Goal: Task Accomplishment & Management: Complete application form

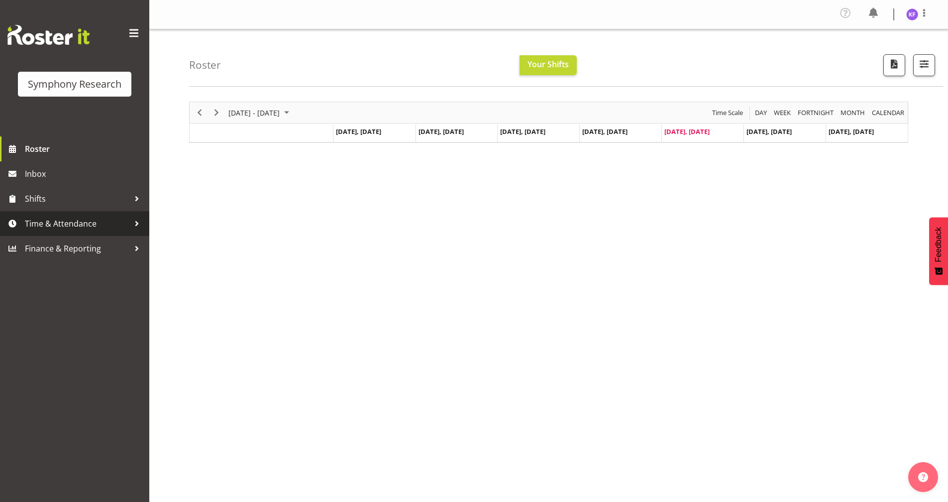
click at [34, 214] on link "Time & Attendance" at bounding box center [74, 223] width 149 height 25
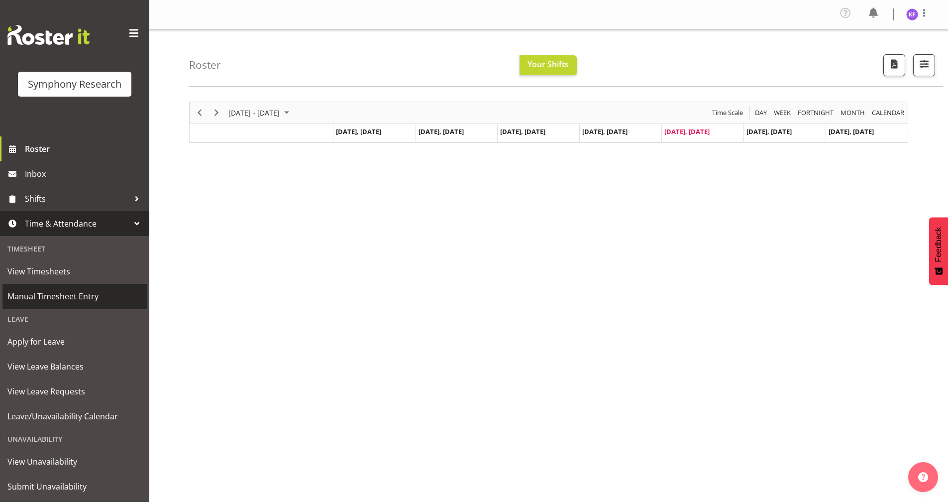
click at [95, 289] on span "Manual Timesheet Entry" at bounding box center [74, 296] width 134 height 15
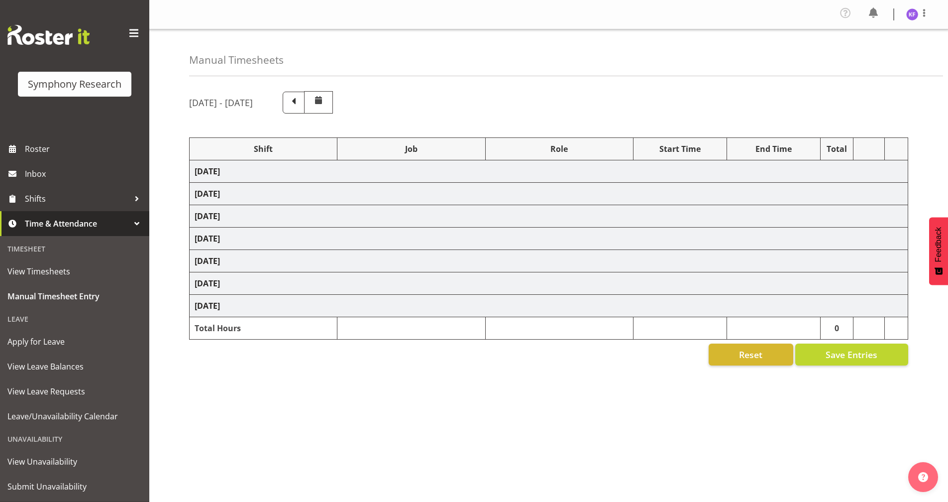
select select "41604"
select select "10527"
select select "358"
select select "41604"
select select "10527"
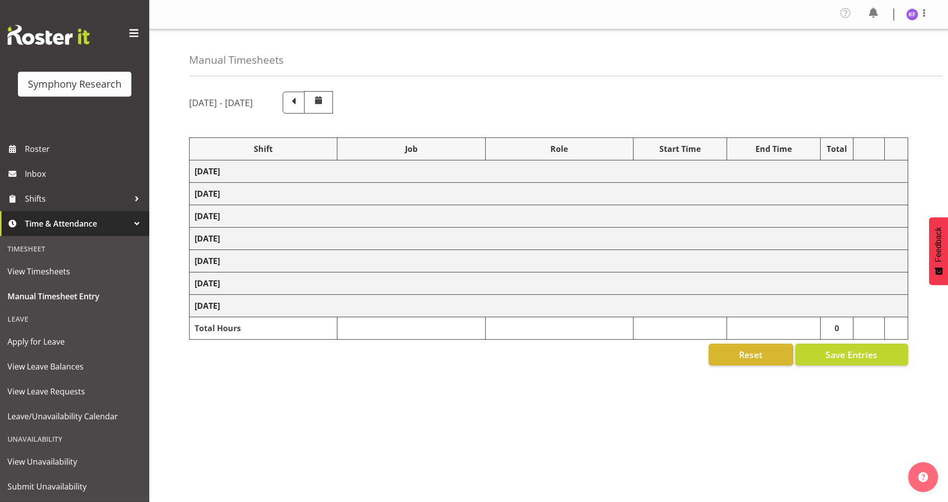
select select "358"
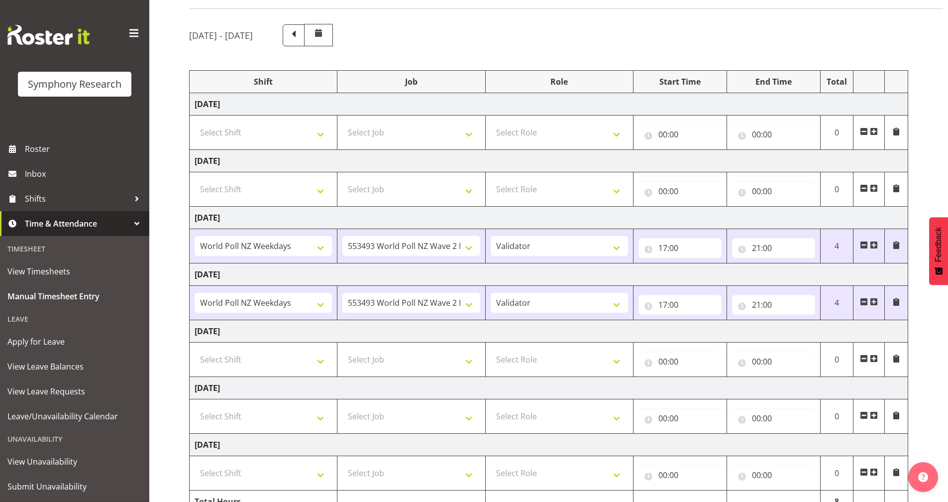
scroll to position [119, 0]
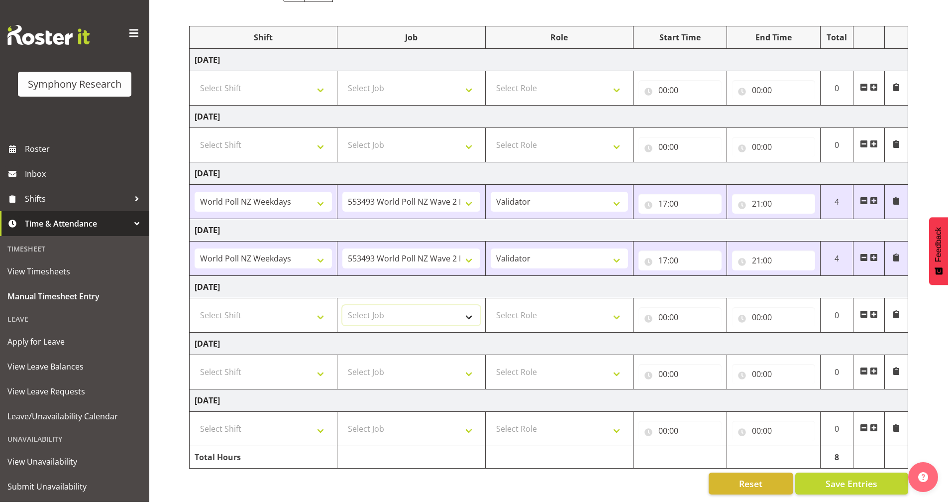
drag, startPoint x: 393, startPoint y: 308, endPoint x: 397, endPoint y: 313, distance: 6.0
click at [393, 308] on select "Select Job 550060 IF Admin 553492 World Poll Aus Wave 2 Main 2025 553493 World …" at bounding box center [410, 315] width 137 height 20
select select "10587"
click at [342, 305] on select "Select Job 550060 IF Admin 553492 World Poll Aus Wave 2 Main 2025 553493 World …" at bounding box center [410, 315] width 137 height 20
click at [525, 306] on select "Select Role Briefing Interviewing Validator Supervisor" at bounding box center [559, 315] width 137 height 20
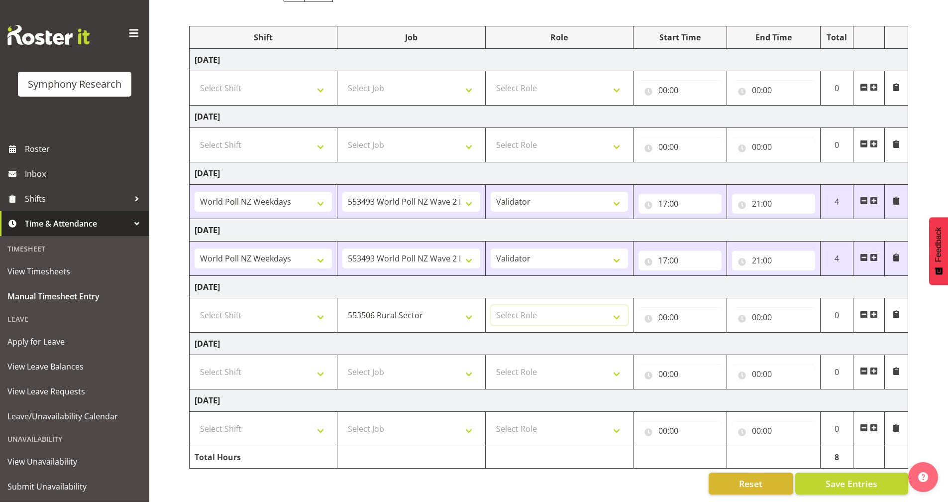
select select "358"
click at [491, 305] on select "Select Role Briefing Interviewing Validator Supervisor" at bounding box center [559, 315] width 137 height 20
click at [658, 308] on input "00:00" at bounding box center [679, 317] width 83 height 20
click at [705, 335] on select "00 01 02 03 04 05 06 07 08 09 10 11 12 13 14 15 16 17 18 19 20 21 22 23" at bounding box center [706, 343] width 22 height 20
select select "17"
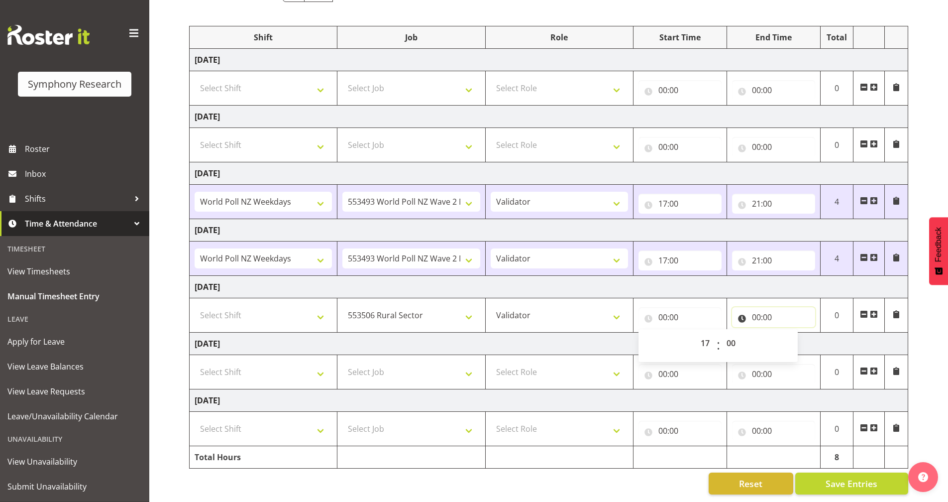
type input "17:00"
click at [741, 310] on input "00:00" at bounding box center [773, 317] width 83 height 20
click at [795, 335] on select "00 01 02 03 04 05 06 07 08 09 10 11 12 13 14 15 16 17 18 19 20 21 22 23" at bounding box center [800, 343] width 22 height 20
select select "20"
type input "20:00"
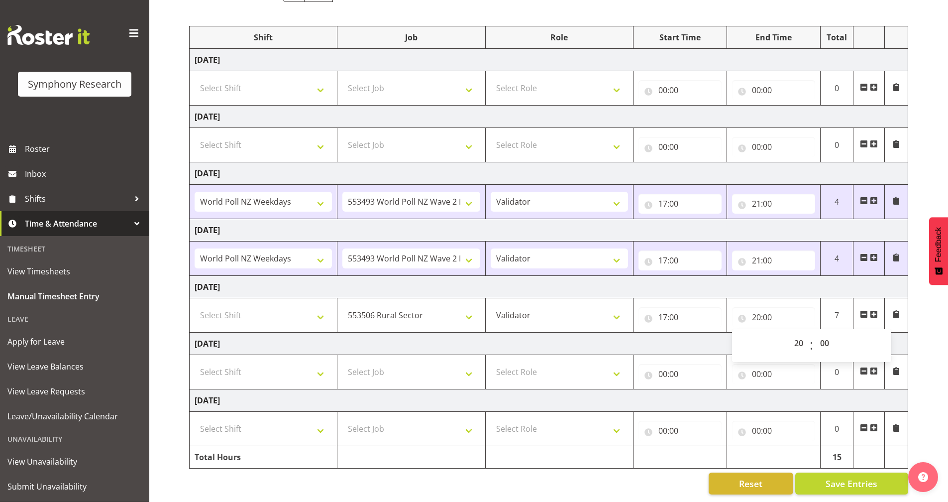
click at [669, 337] on td "Saturday 6th September 2025" at bounding box center [549, 343] width 718 height 22
click at [874, 310] on span at bounding box center [874, 314] width 8 height 8
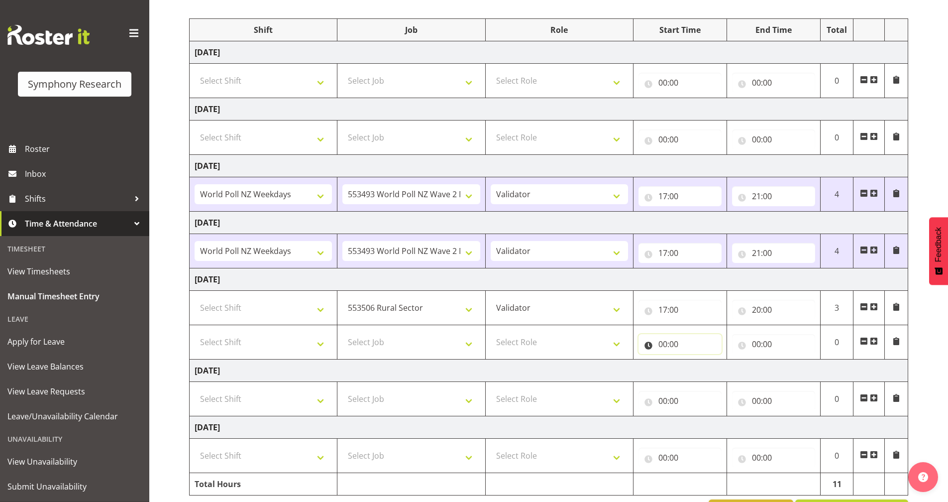
click at [653, 344] on input "00:00" at bounding box center [679, 344] width 83 height 20
drag, startPoint x: 702, startPoint y: 370, endPoint x: 705, endPoint y: 377, distance: 7.3
click at [702, 370] on select "00 01 02 03 04 05 06 07 08 09 10 11 12 13 14 15 16 17 18 19 20 21 22 23" at bounding box center [706, 370] width 22 height 20
select select "20"
type input "20:00"
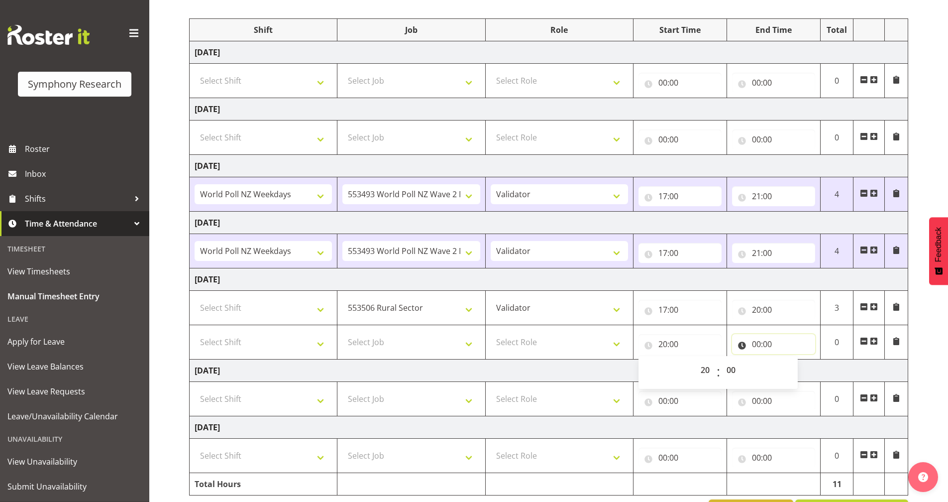
click at [744, 341] on input "00:00" at bounding box center [773, 344] width 83 height 20
click at [792, 366] on select "00 01 02 03 04 05 06 07 08 09 10 11 12 13 14 15 16 17 18 19 20 21 22 23" at bounding box center [800, 370] width 22 height 20
select select "21"
type input "21:00"
drag, startPoint x: 673, startPoint y: 377, endPoint x: 619, endPoint y: 364, distance: 55.4
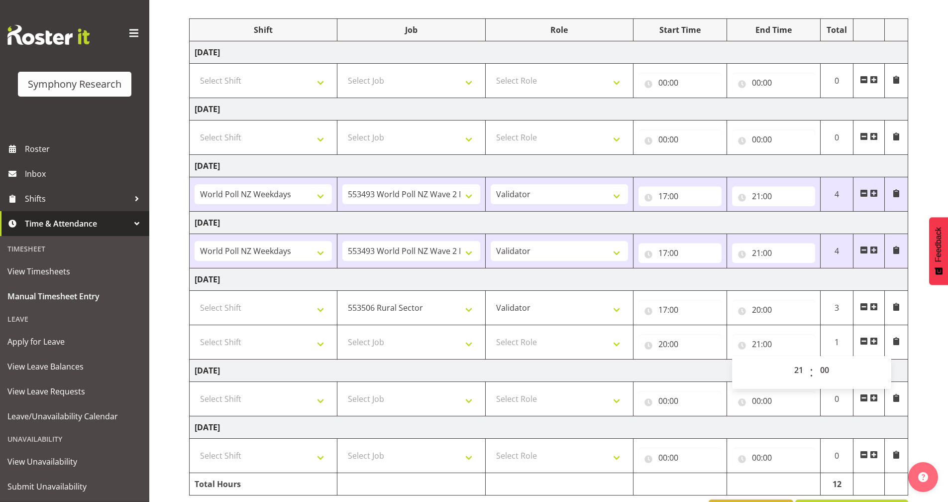
click at [671, 378] on td "Saturday 6th September 2025" at bounding box center [549, 370] width 718 height 22
drag, startPoint x: 527, startPoint y: 347, endPoint x: 527, endPoint y: 353, distance: 6.5
click at [527, 347] on select "Select Role Briefing Interviewing Validator Supervisor" at bounding box center [559, 342] width 137 height 20
select select "358"
click at [491, 332] on select "Select Role Briefing Interviewing Validator Supervisor" at bounding box center [559, 342] width 137 height 20
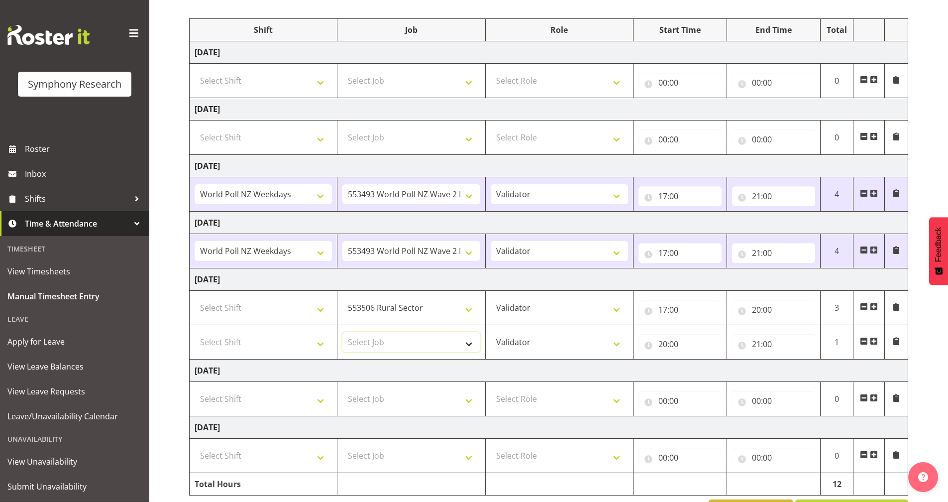
click at [433, 343] on select "Select Job 550060 IF Admin 553492 World Poll Aus Wave 2 Main 2025 553493 World …" at bounding box center [410, 342] width 137 height 20
select select "10527"
click at [342, 332] on select "Select Job 550060 IF Admin 553492 World Poll Aus Wave 2 Main 2025 553493 World …" at bounding box center [410, 342] width 137 height 20
click at [249, 347] on select "Select Shift !!Weekend Residential (Roster IT Shift Label) *Business 9/10am ~ 4…" at bounding box center [263, 342] width 137 height 20
select select "41604"
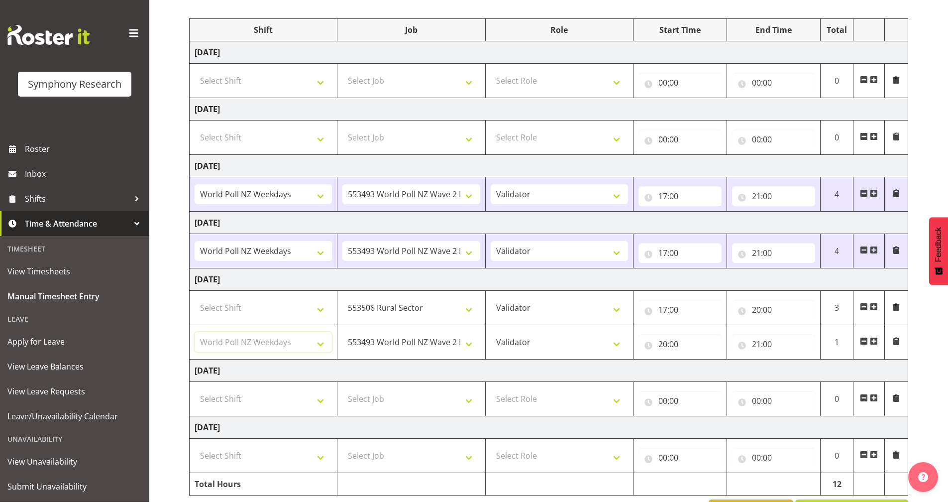
click at [195, 332] on select "Select Shift !!Weekend Residential (Roster IT Shift Label) *Business 9/10am ~ 4…" at bounding box center [263, 342] width 137 height 20
click at [292, 306] on select "Select Shift !!Weekend Residential (Roster IT Shift Label) *Business 9/10am ~ 4…" at bounding box center [263, 308] width 137 height 20
click at [195, 298] on select "Select Shift !!Weekend Residential (Roster IT Shift Label) *Business 9/10am ~ 4…" at bounding box center [263, 308] width 137 height 20
click at [294, 303] on td "!!Weekend Residential (Roster IT Shift Label) *Business 9/10am ~ 4:30pm *Busine…" at bounding box center [264, 308] width 148 height 34
click at [296, 304] on select "!!Weekend Residential (Roster IT Shift Label) *Business 9/10am ~ 4:30pm *Busine…" at bounding box center [263, 308] width 137 height 20
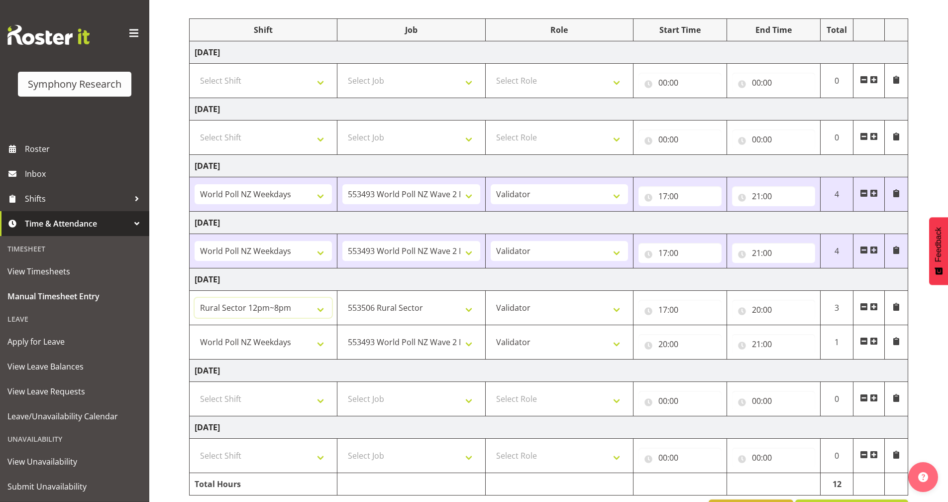
select select "81298"
click at [195, 298] on select "!!Weekend Residential (Roster IT Shift Label) *Business 9/10am ~ 4:30pm *Busine…" at bounding box center [263, 308] width 137 height 20
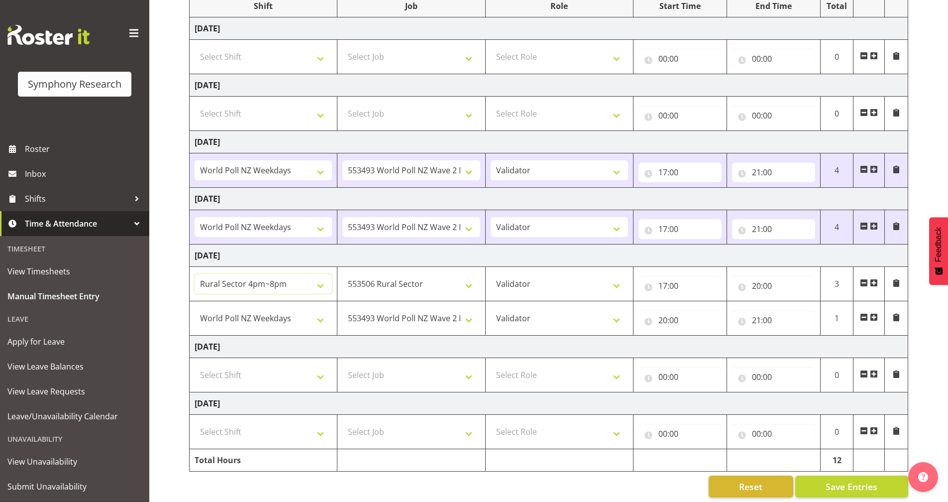
scroll to position [153, 0]
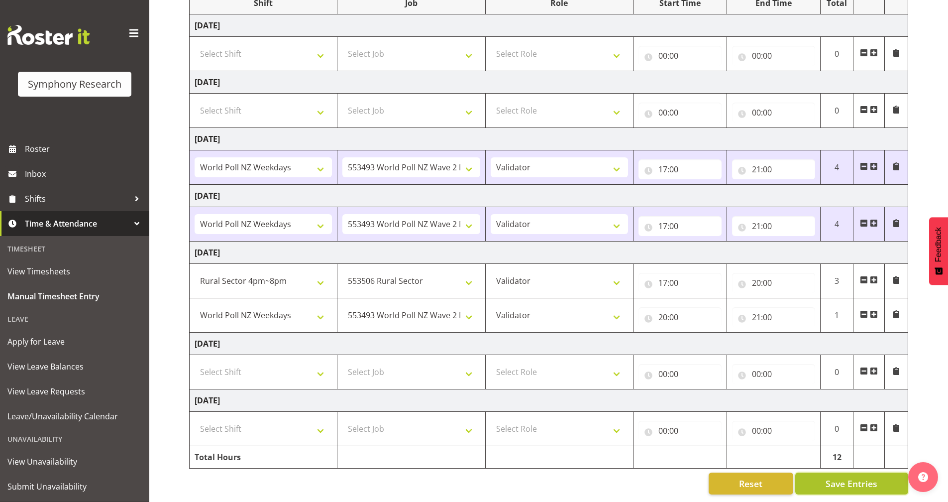
click at [827, 479] on span "Save Entries" at bounding box center [851, 483] width 52 height 13
